Goal: Book appointment/travel/reservation

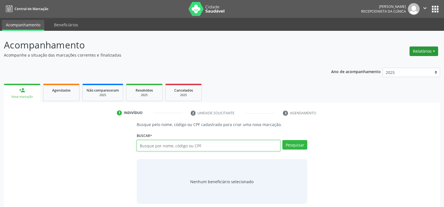
click at [419, 49] on button "Relatórios" at bounding box center [424, 52] width 29 height 10
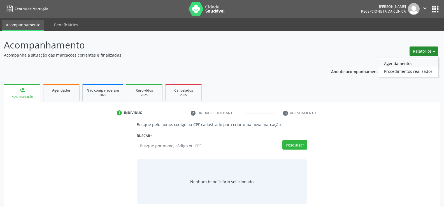
click at [404, 62] on link "Agendamentos" at bounding box center [408, 63] width 60 height 8
select select "9"
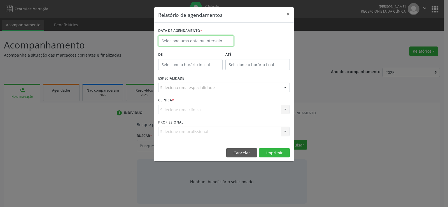
click at [175, 41] on input "text" at bounding box center [196, 40] width 76 height 11
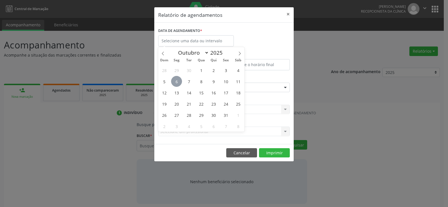
click at [176, 78] on span "6" at bounding box center [176, 81] width 11 height 11
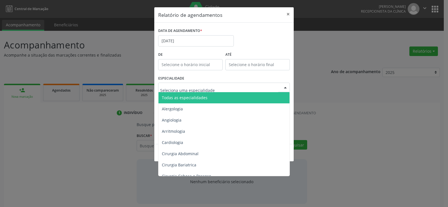
click at [180, 98] on span "Todas as especialidades" at bounding box center [185, 97] width 46 height 5
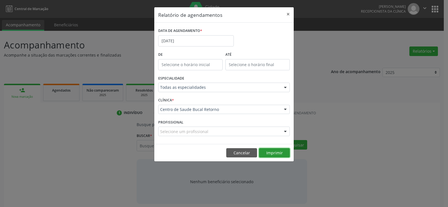
click at [273, 152] on button "Imprimir" at bounding box center [274, 153] width 31 height 10
click at [240, 152] on button "Cancelar" at bounding box center [241, 153] width 31 height 10
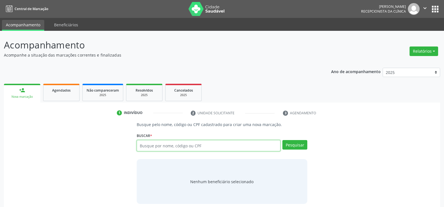
click at [160, 142] on input "text" at bounding box center [209, 145] width 144 height 11
paste input "579.576.814-68"
type input "579.576.814-68"
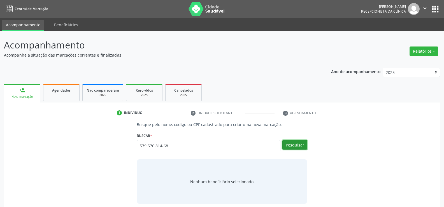
click at [290, 143] on button "Pesquisar" at bounding box center [294, 145] width 25 height 10
type input "579.576.814-68"
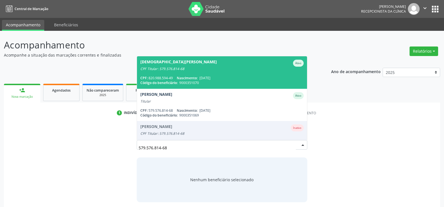
click at [224, 110] on div "CPF: 579.576.814-68 Nascimento: [DATE]" at bounding box center [221, 110] width 163 height 5
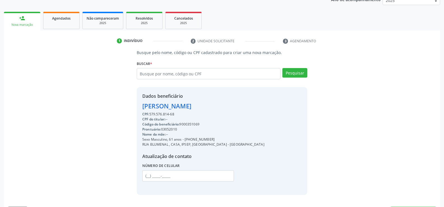
scroll to position [89, 0]
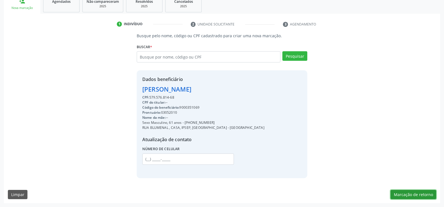
click at [403, 195] on button "Marcação de retorno" at bounding box center [414, 195] width 46 height 10
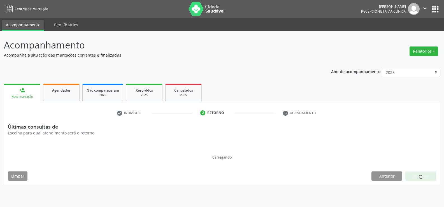
scroll to position [0, 0]
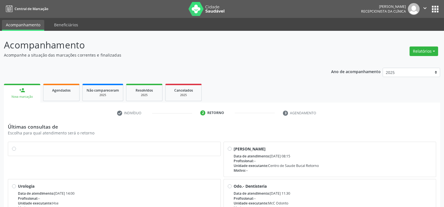
click at [18, 146] on label at bounding box center [117, 146] width 199 height 0
click at [13, 150] on input "radio" at bounding box center [14, 148] width 4 height 5
radio input "true"
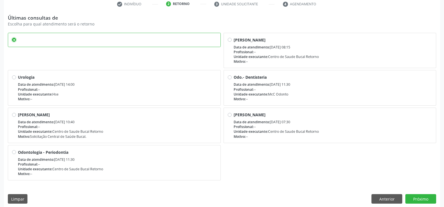
scroll to position [113, 0]
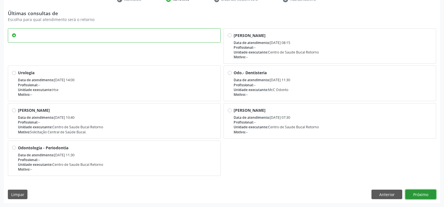
click at [418, 198] on button "Próximo" at bounding box center [421, 195] width 31 height 10
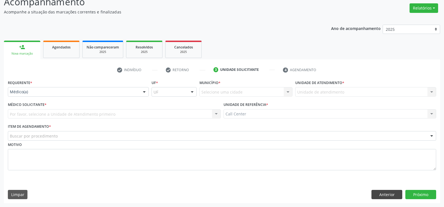
scroll to position [43, 0]
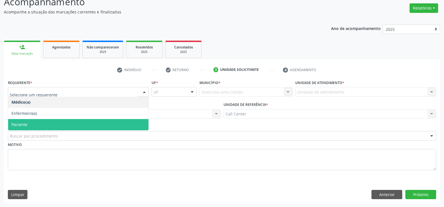
click at [35, 123] on span "Paciente" at bounding box center [78, 124] width 140 height 11
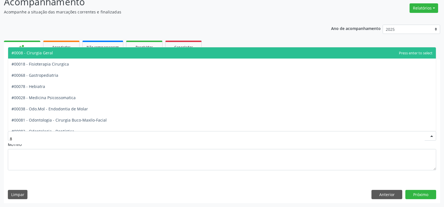
type input "82"
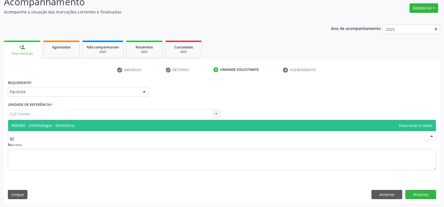
click at [36, 126] on span "#00082 - Odontologia - Dentística" at bounding box center [42, 125] width 63 height 5
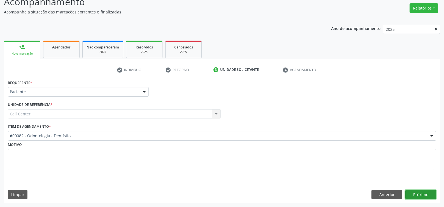
click at [419, 191] on button "Próximo" at bounding box center [421, 195] width 31 height 10
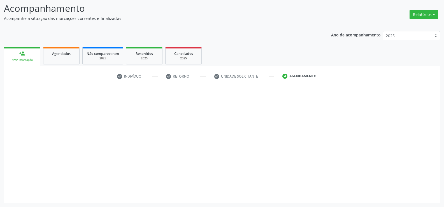
scroll to position [37, 0]
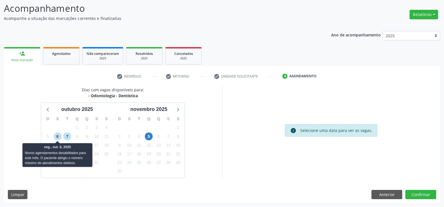
click at [55, 135] on span "6" at bounding box center [58, 137] width 8 height 8
click at [58, 137] on span "6" at bounding box center [58, 137] width 8 height 8
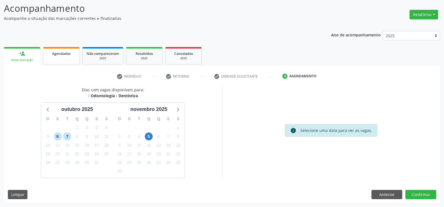
click at [57, 53] on span "Agendados" at bounding box center [61, 53] width 18 height 5
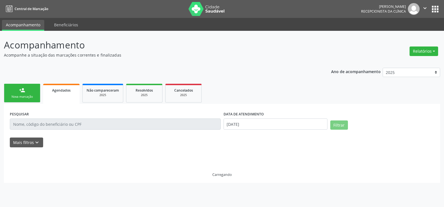
scroll to position [0, 0]
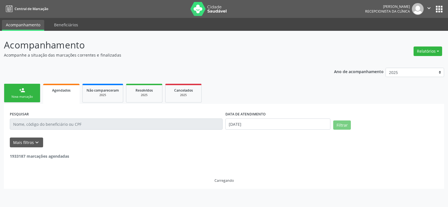
click at [55, 128] on input "text" at bounding box center [116, 124] width 213 height 11
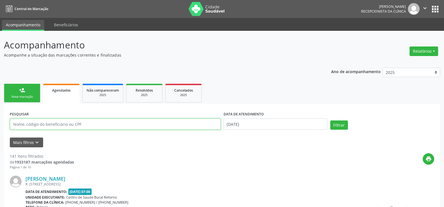
click at [55, 126] on input "text" at bounding box center [115, 124] width 211 height 11
type input "[PERSON_NAME]"
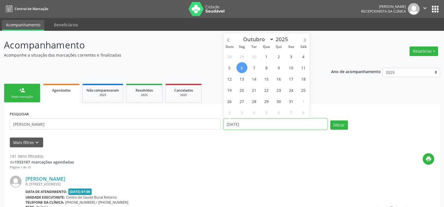
click at [330, 121] on button "Filtrar" at bounding box center [339, 126] width 18 height 10
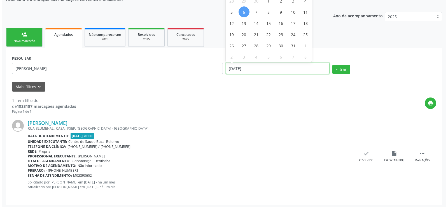
scroll to position [58, 0]
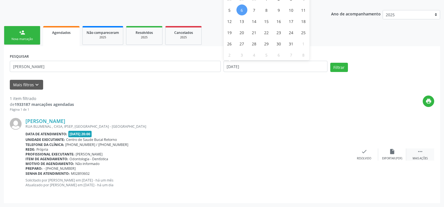
click at [419, 155] on icon "" at bounding box center [420, 152] width 6 height 6
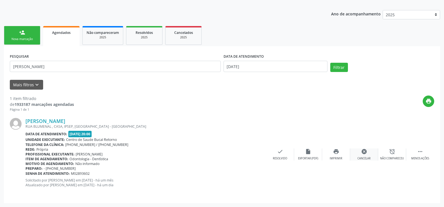
click at [362, 158] on div "Cancelar" at bounding box center [364, 159] width 13 height 4
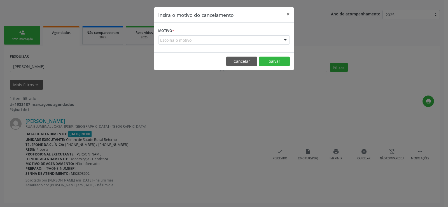
click at [172, 43] on div "Escolha o motivo" at bounding box center [224, 40] width 132 height 10
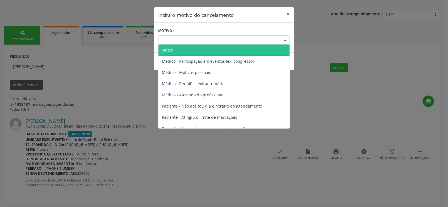
click at [172, 50] on span "Outro" at bounding box center [167, 49] width 11 height 5
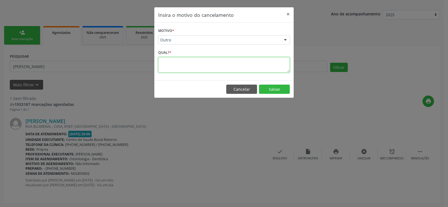
click at [171, 64] on textarea at bounding box center [224, 64] width 132 height 15
type textarea "horário errado"
click at [274, 91] on button "Salvar" at bounding box center [274, 90] width 31 height 10
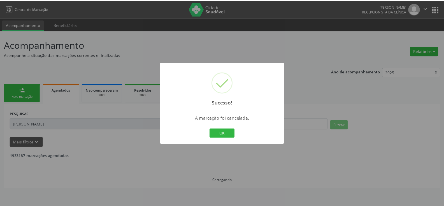
scroll to position [0, 0]
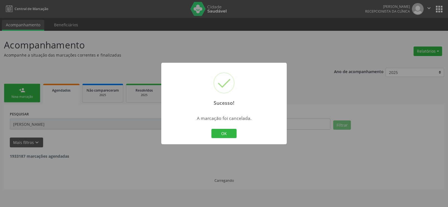
click at [24, 89] on div "Sucesso! × A marcação foi cancelada. OK Cancel" at bounding box center [224, 103] width 448 height 207
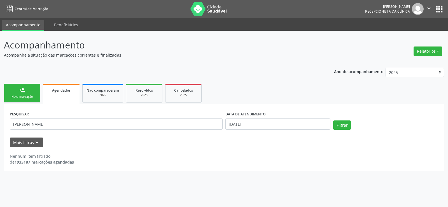
click at [216, 134] on div "Sucesso! × A marcação foi cancelada. OK Cancel" at bounding box center [224, 103] width 448 height 207
click at [20, 94] on link "person_add Nova marcação" at bounding box center [22, 93] width 36 height 19
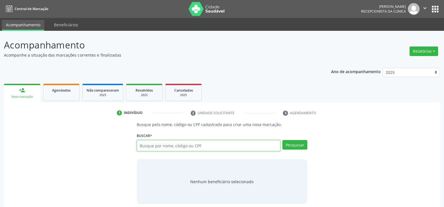
paste input "579.576.814-68"
type input "579.576.814-68"
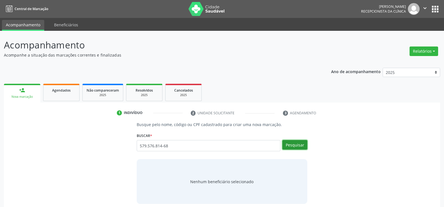
click at [289, 148] on button "Pesquisar" at bounding box center [294, 145] width 25 height 10
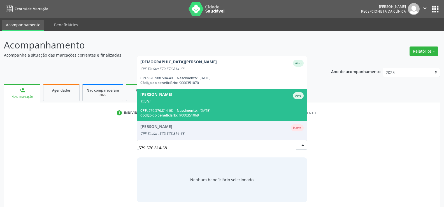
click at [190, 90] on span "[PERSON_NAME] Ativo Titular CPF: 579.576.814-68 Nascimento: [DATE] Código do be…" at bounding box center [222, 105] width 170 height 32
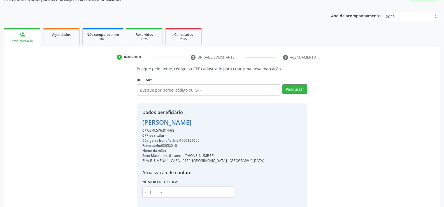
scroll to position [89, 0]
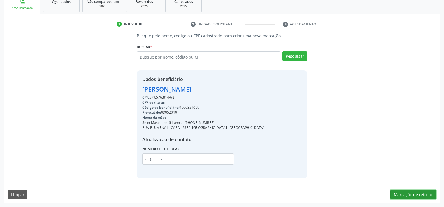
click at [423, 198] on button "Marcação de retorno" at bounding box center [414, 195] width 46 height 10
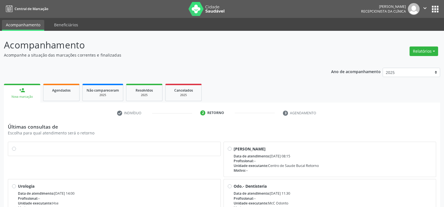
click at [18, 146] on label at bounding box center [117, 146] width 199 height 0
click at [15, 149] on input "radio" at bounding box center [14, 148] width 4 height 5
radio input "true"
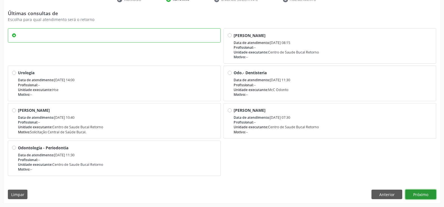
click at [417, 191] on button "Próximo" at bounding box center [421, 195] width 31 height 10
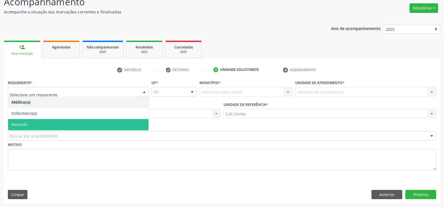
click at [20, 126] on span "Paciente" at bounding box center [19, 124] width 16 height 5
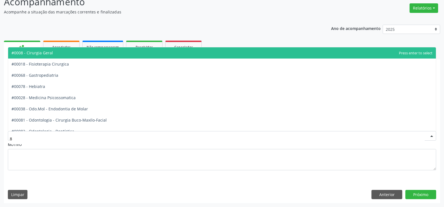
type input "82"
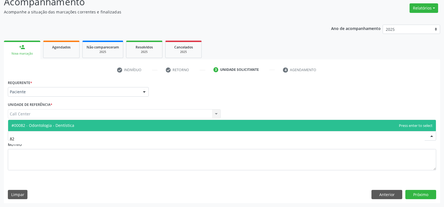
click at [29, 123] on span "#00082 - Odontologia - Dentística" at bounding box center [42, 125] width 63 height 5
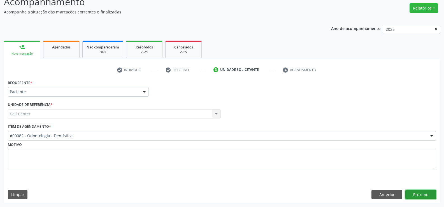
click at [433, 194] on button "Próximo" at bounding box center [421, 195] width 31 height 10
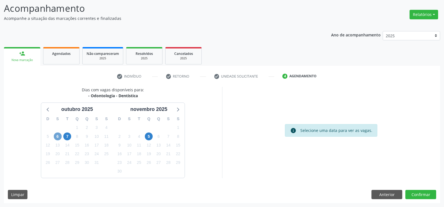
click at [57, 135] on span "6" at bounding box center [58, 137] width 8 height 8
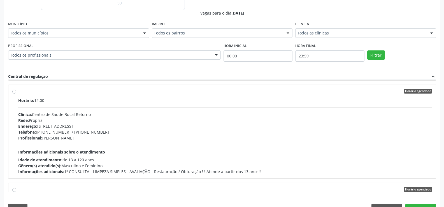
scroll to position [84, 0]
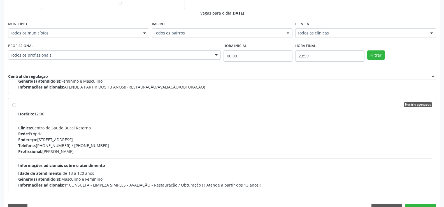
click at [18, 106] on label "Horário agendado Horário: 12:00 Clínica: [GEOGRAPHIC_DATA] Bucal Retorno Rede: …" at bounding box center [225, 145] width 414 height 86
click at [14, 106] on input "Horário agendado Horário: 12:00 Clínica: [GEOGRAPHIC_DATA] Bucal Retorno Rede: …" at bounding box center [14, 104] width 4 height 5
radio input "true"
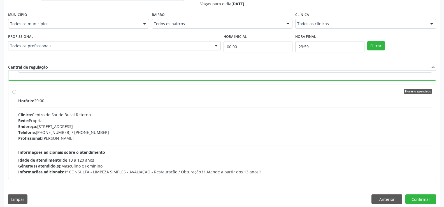
scroll to position [219, 0]
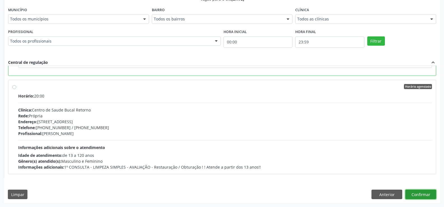
click at [425, 193] on button "Confirmar" at bounding box center [421, 195] width 31 height 10
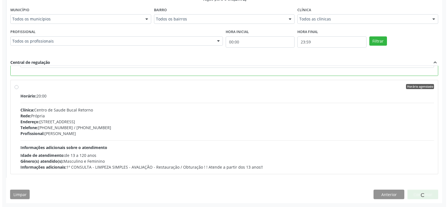
scroll to position [0, 0]
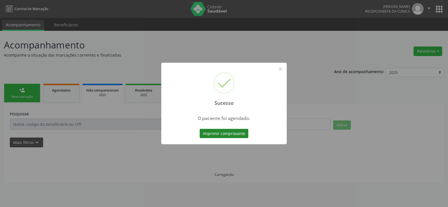
click at [214, 131] on button "Imprimir comprovante" at bounding box center [224, 134] width 49 height 10
